Goal: Transaction & Acquisition: Purchase product/service

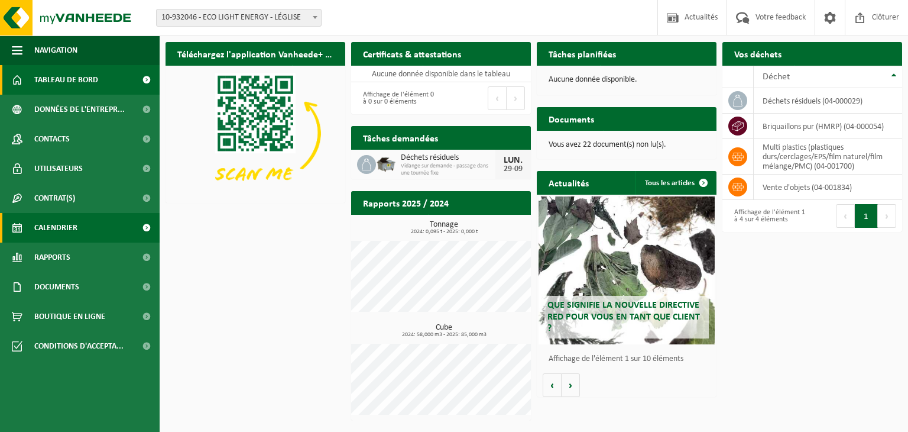
click at [73, 223] on span "Calendrier" at bounding box center [55, 228] width 43 height 30
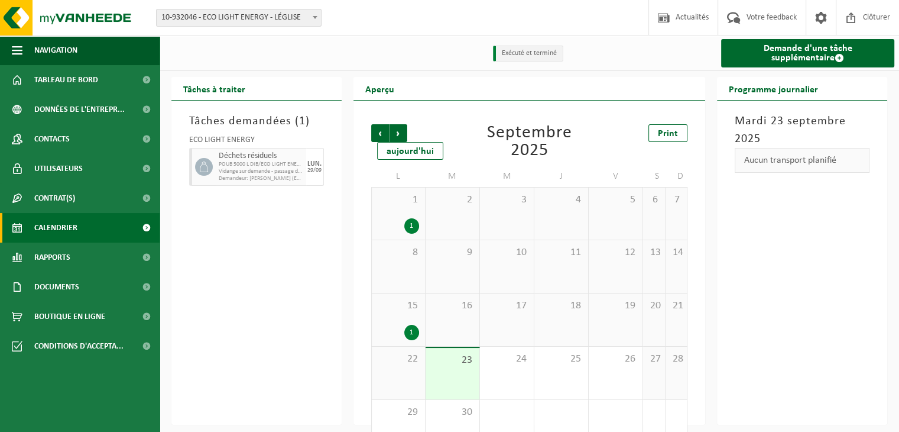
click at [78, 249] on link "Rapports" at bounding box center [80, 257] width 160 height 30
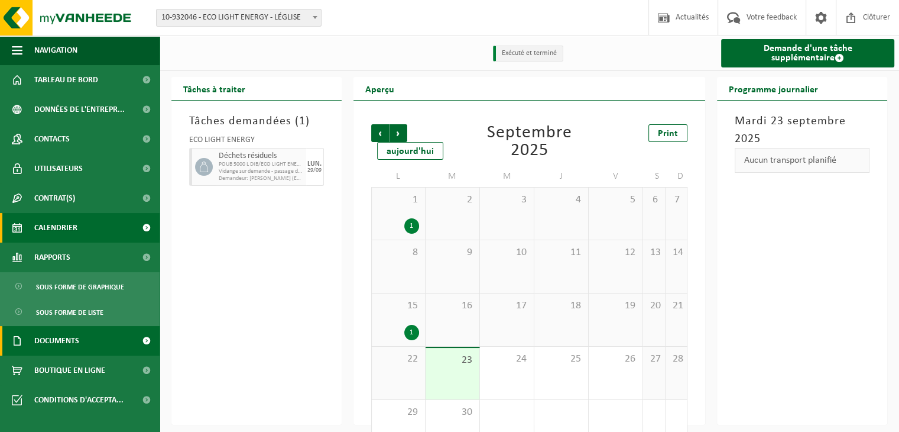
click at [84, 348] on link "Documents" at bounding box center [80, 341] width 160 height 30
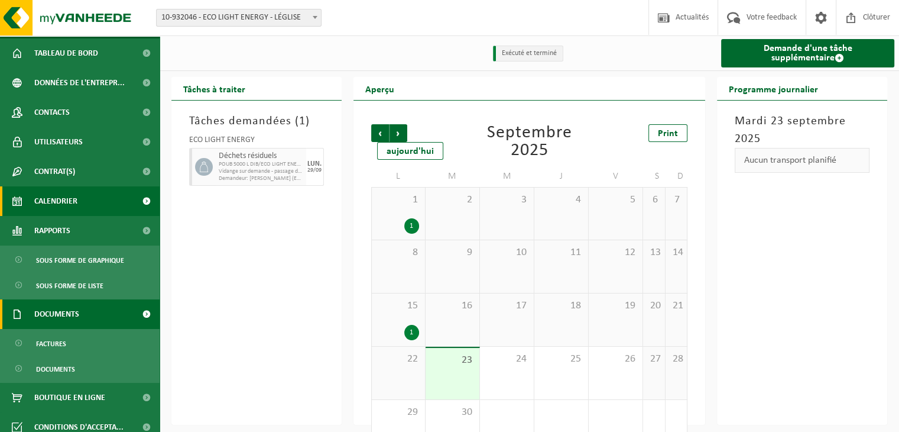
scroll to position [37, 0]
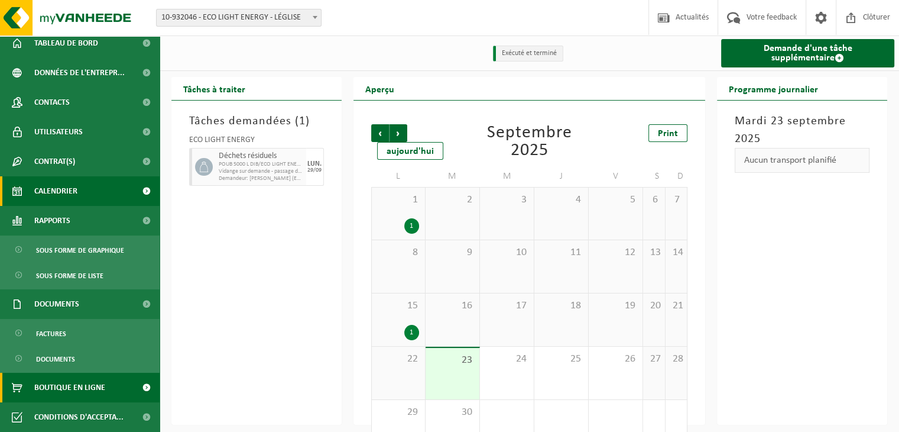
click at [80, 397] on span "Boutique en ligne" at bounding box center [69, 387] width 71 height 30
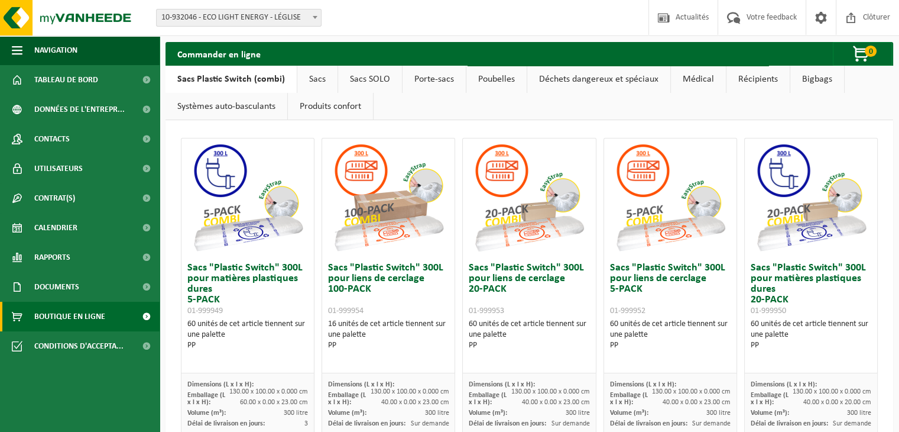
click at [318, 76] on link "Sacs" at bounding box center [317, 79] width 40 height 27
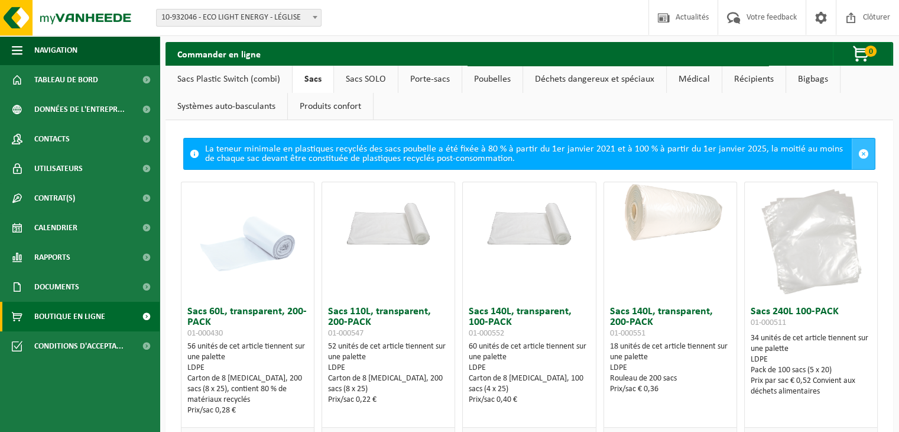
click at [858, 153] on span at bounding box center [863, 153] width 11 height 11
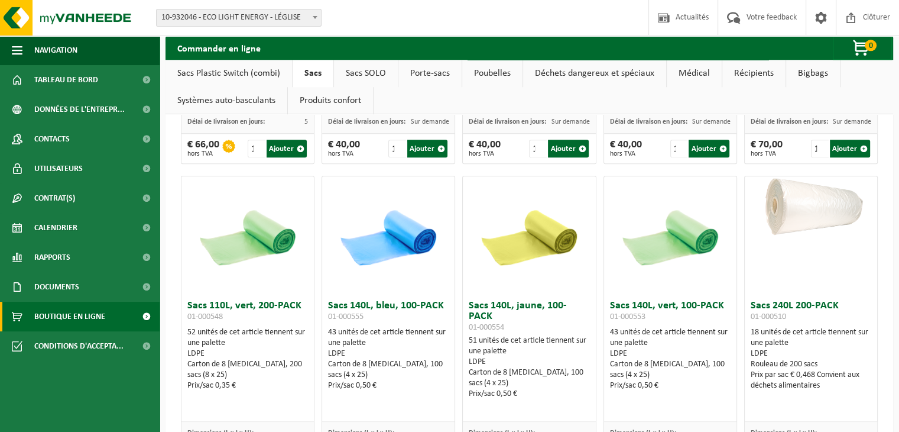
scroll to position [1182, 0]
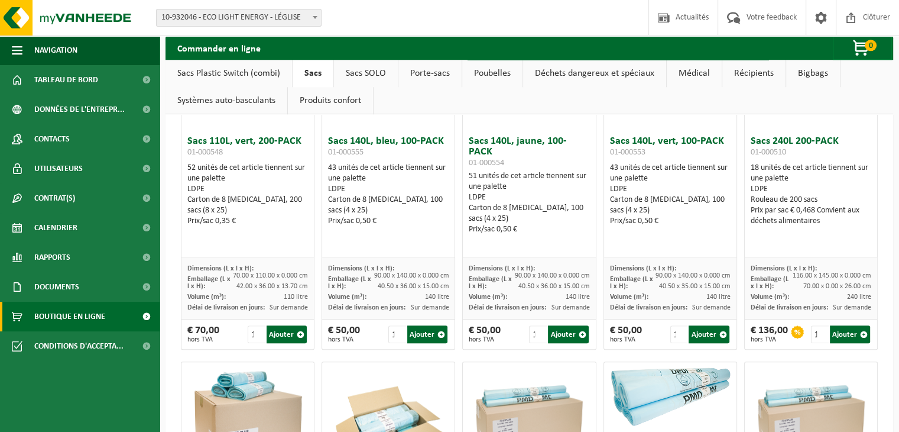
click at [148, 316] on span at bounding box center [146, 316] width 27 height 30
